Goal: Find specific page/section: Find specific page/section

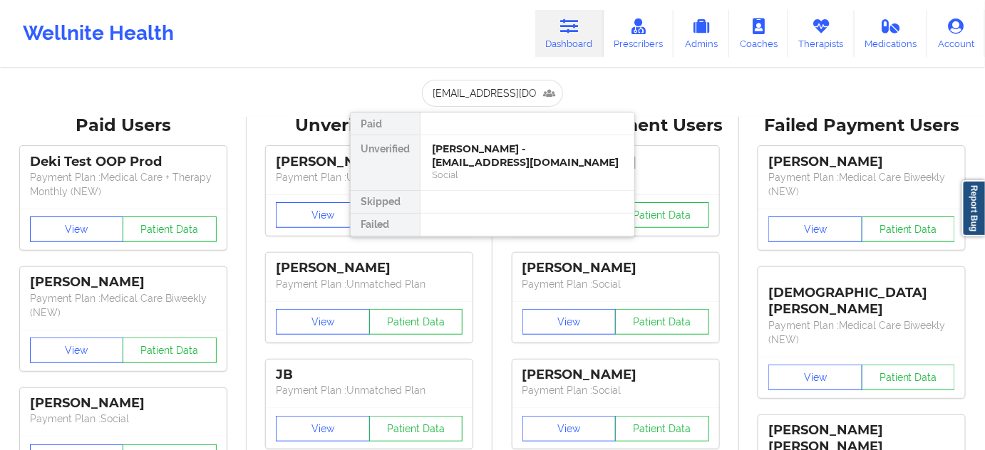
click at [460, 155] on div "[PERSON_NAME] - [EMAIL_ADDRESS][DOMAIN_NAME]" at bounding box center [527, 155] width 191 height 26
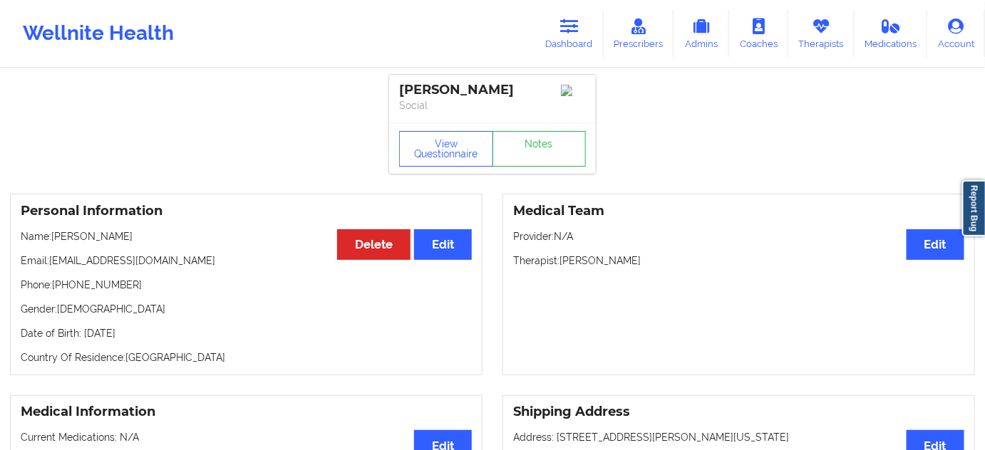
click at [491, 95] on div "[PERSON_NAME]" at bounding box center [492, 90] width 187 height 16
copy div "Setareh"
drag, startPoint x: 397, startPoint y: 90, endPoint x: 397, endPoint y: 79, distance: 11.4
click at [536, 83] on div "[PERSON_NAME] Social" at bounding box center [492, 99] width 207 height 48
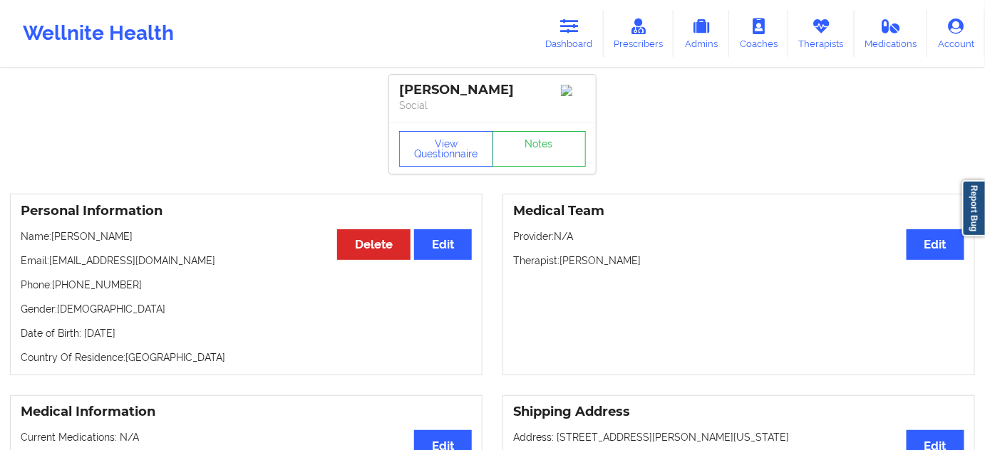
copy div "[PERSON_NAME]"
click at [474, 117] on div "[PERSON_NAME] Social" at bounding box center [492, 99] width 207 height 48
click at [486, 88] on div "[PERSON_NAME]" at bounding box center [492, 90] width 187 height 16
copy div "Setareh"
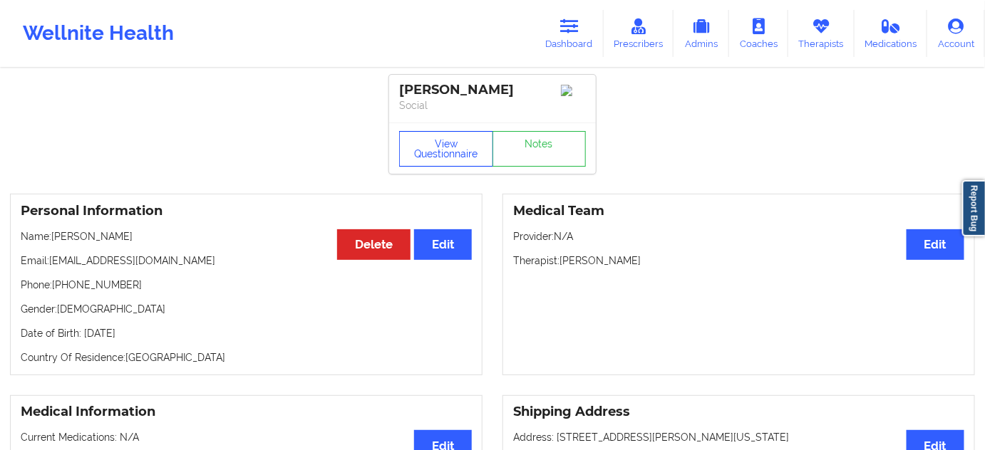
click at [440, 155] on button "View Questionnaire" at bounding box center [446, 149] width 94 height 36
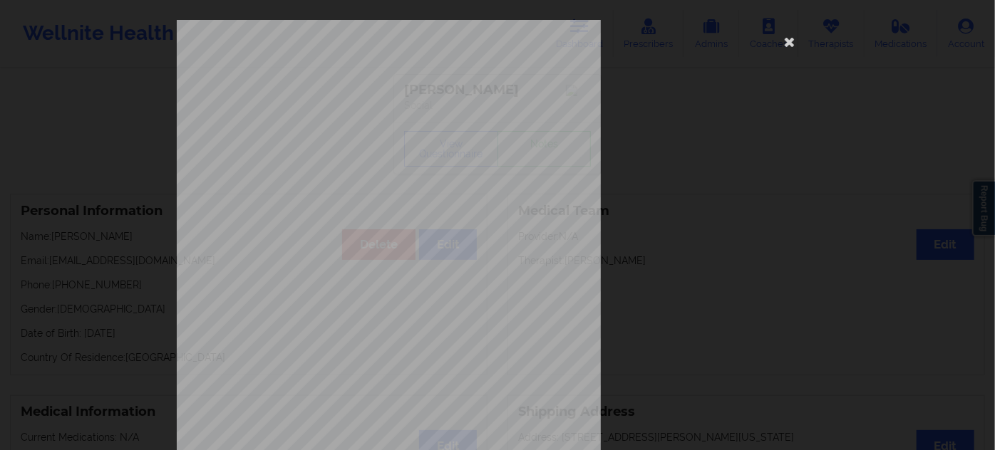
drag, startPoint x: 787, startPoint y: 47, endPoint x: 762, endPoint y: 63, distance: 29.5
click at [787, 48] on icon at bounding box center [789, 41] width 23 height 23
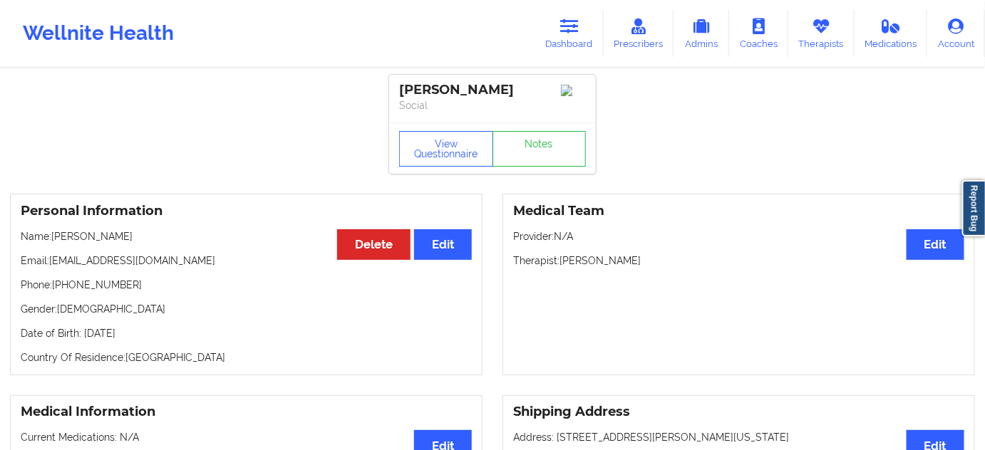
click at [562, 263] on p "Therapist: [PERSON_NAME]" at bounding box center [738, 261] width 451 height 14
drag, startPoint x: 562, startPoint y: 262, endPoint x: 670, endPoint y: 261, distance: 108.3
click at [670, 261] on p "Therapist: [PERSON_NAME]" at bounding box center [738, 261] width 451 height 14
copy p "[PERSON_NAME]"
click at [502, 96] on div "[PERSON_NAME]" at bounding box center [492, 90] width 187 height 16
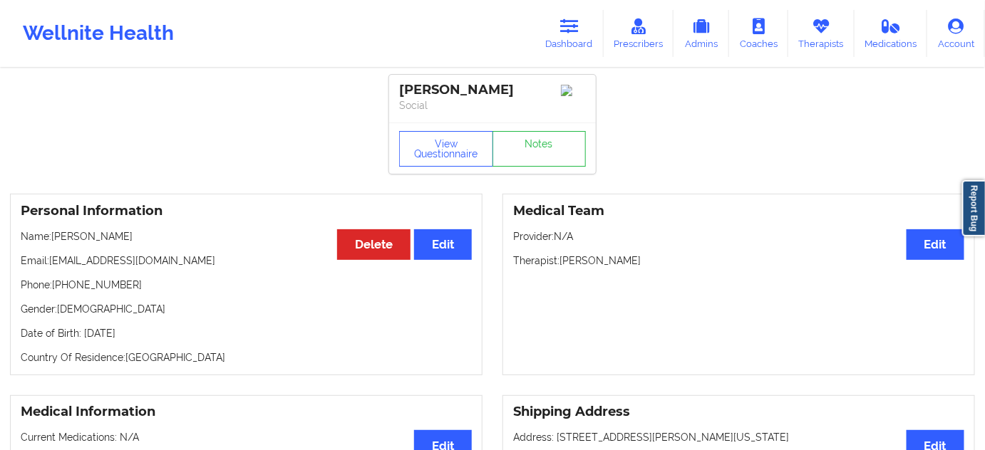
click at [502, 96] on div "[PERSON_NAME]" at bounding box center [492, 90] width 187 height 16
copy div "Setareh"
click at [574, 37] on link "Dashboard" at bounding box center [569, 33] width 68 height 47
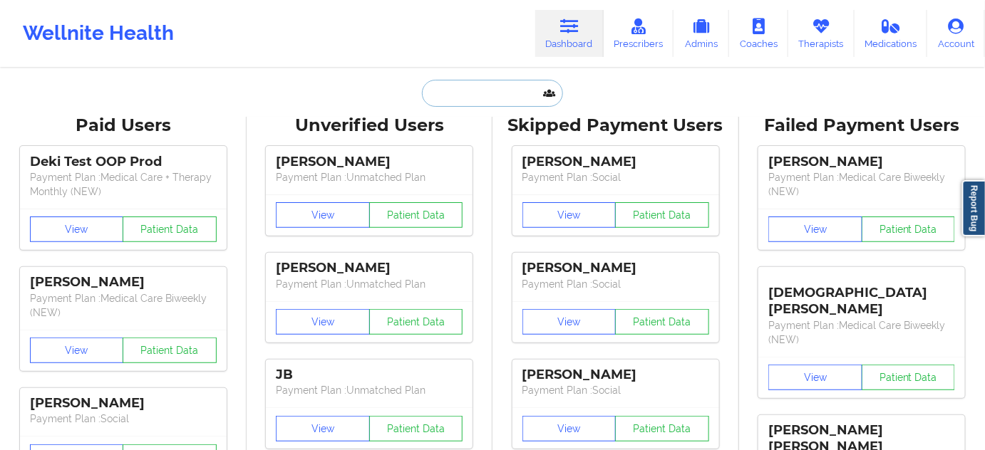
click at [504, 90] on input "text" at bounding box center [492, 93] width 141 height 27
paste input "[PERSON_NAME]"
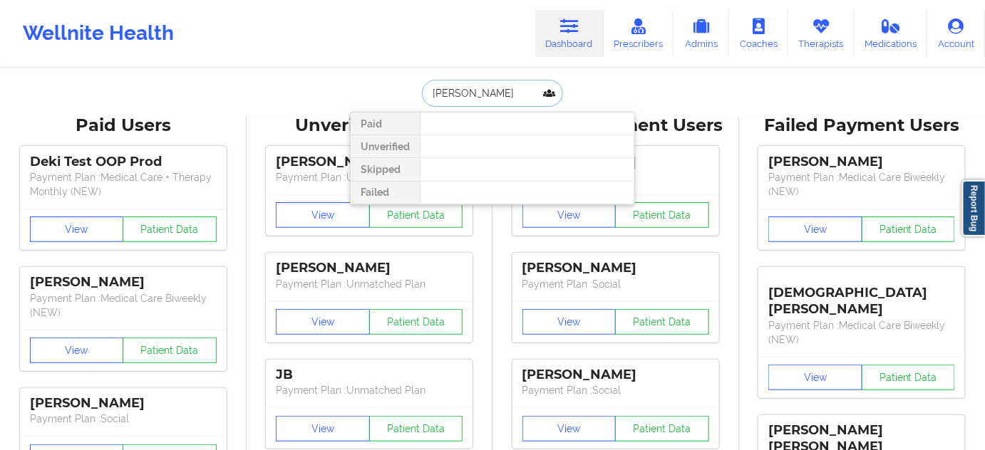
click at [514, 92] on input "[PERSON_NAME]" at bounding box center [492, 93] width 141 height 27
click at [430, 93] on input "[PERSON_NAME]" at bounding box center [492, 93] width 141 height 27
type input "[PERSON_NAME]"
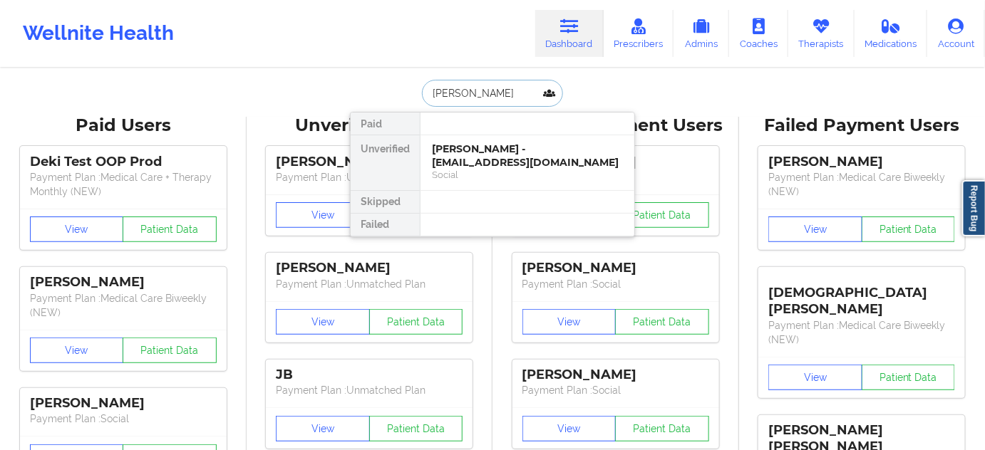
click at [472, 155] on div "[PERSON_NAME] - [EMAIL_ADDRESS][DOMAIN_NAME]" at bounding box center [527, 155] width 191 height 26
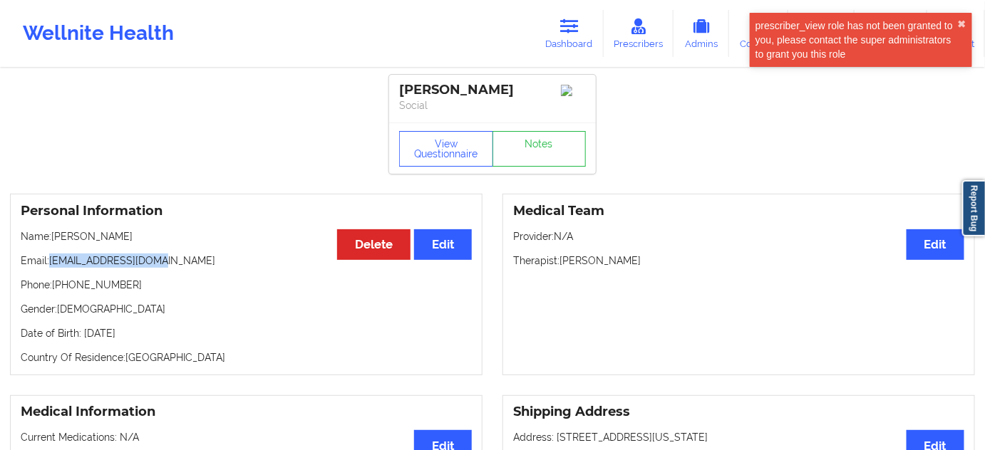
drag, startPoint x: 53, startPoint y: 266, endPoint x: 338, endPoint y: 215, distance: 289.4
click at [218, 268] on p "Email: [EMAIL_ADDRESS][DOMAIN_NAME]" at bounding box center [246, 261] width 451 height 14
copy p "[EMAIL_ADDRESS][DOMAIN_NAME]"
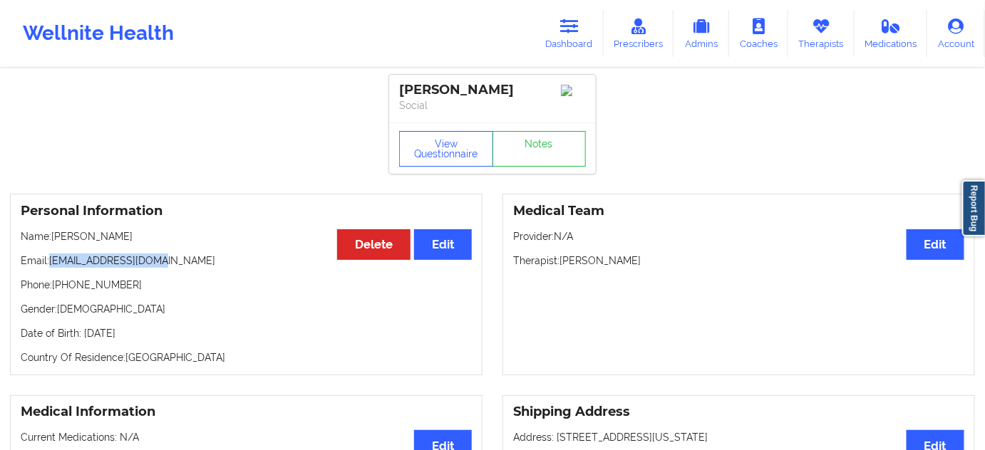
copy p "[EMAIL_ADDRESS][DOMAIN_NAME]"
